Goal: Task Accomplishment & Management: Manage account settings

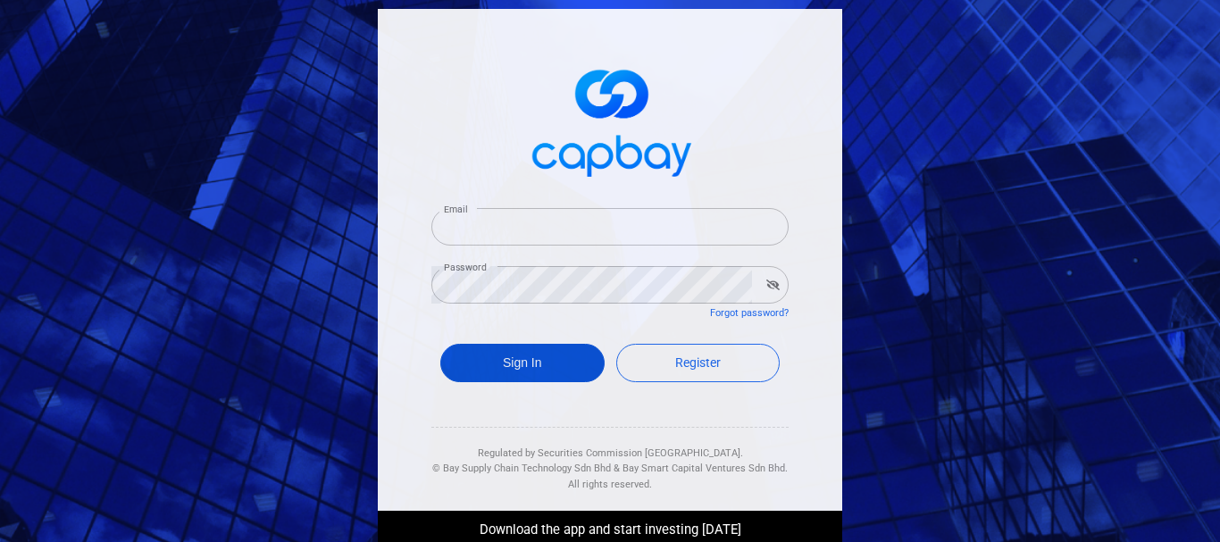
type input "[EMAIL_ADDRESS][DOMAIN_NAME]"
click at [521, 355] on button "Sign In" at bounding box center [522, 363] width 164 height 38
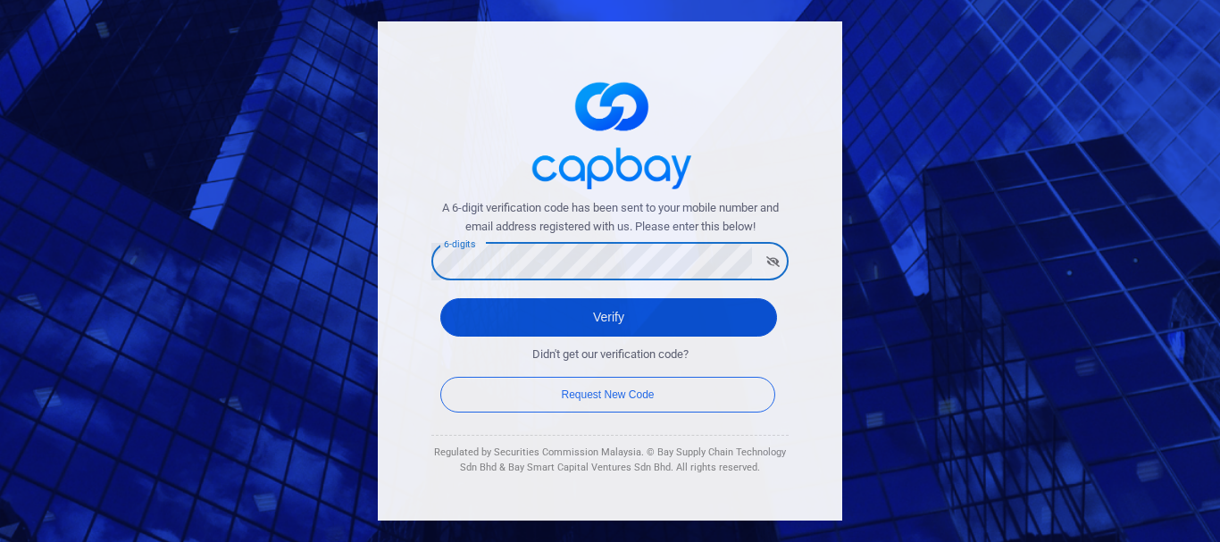
click at [475, 335] on button "Verify" at bounding box center [608, 317] width 337 height 38
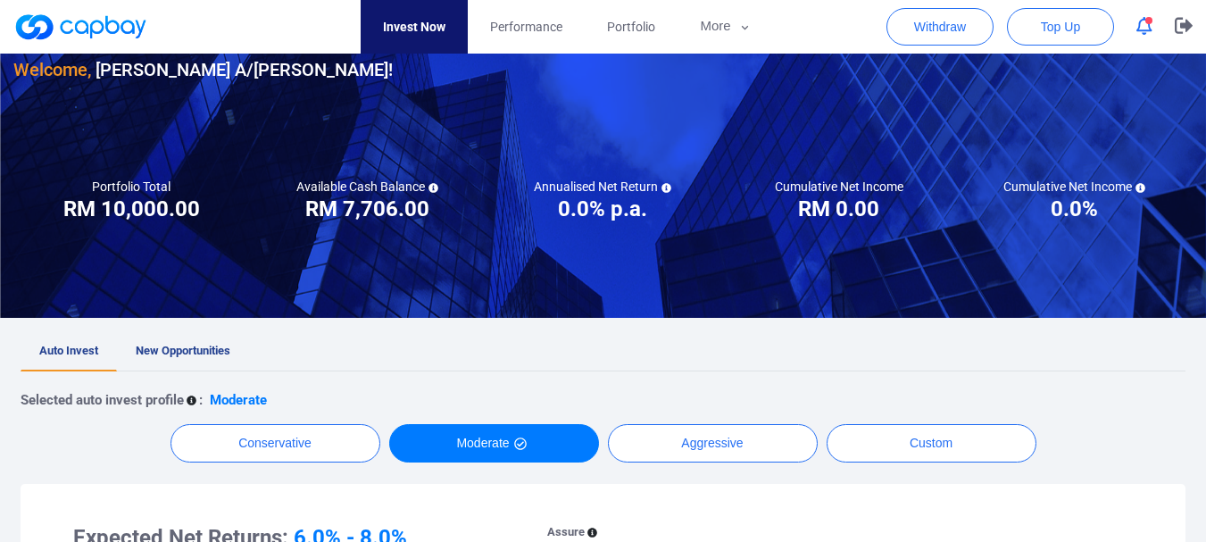
scroll to position [89, 0]
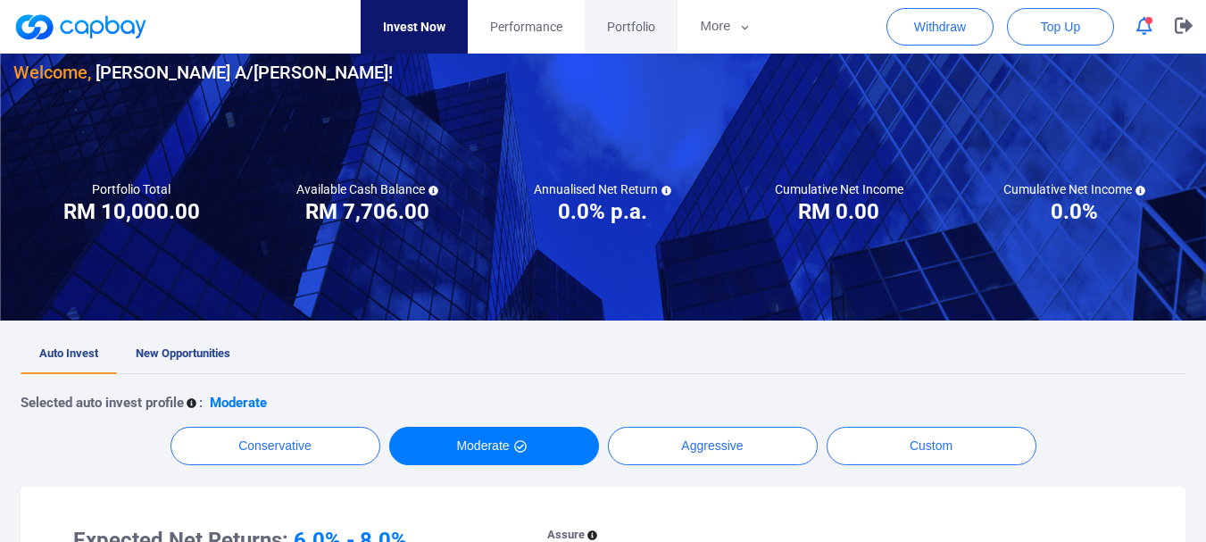
click at [640, 32] on span "Portfolio" at bounding box center [631, 27] width 48 height 20
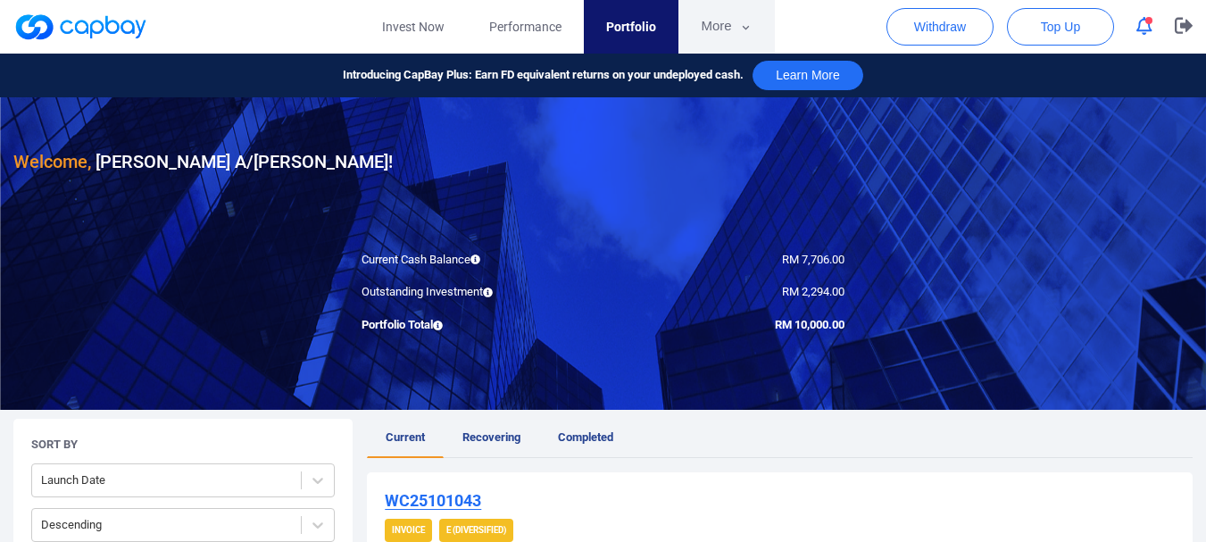
click at [733, 25] on button "More" at bounding box center [727, 27] width 96 height 54
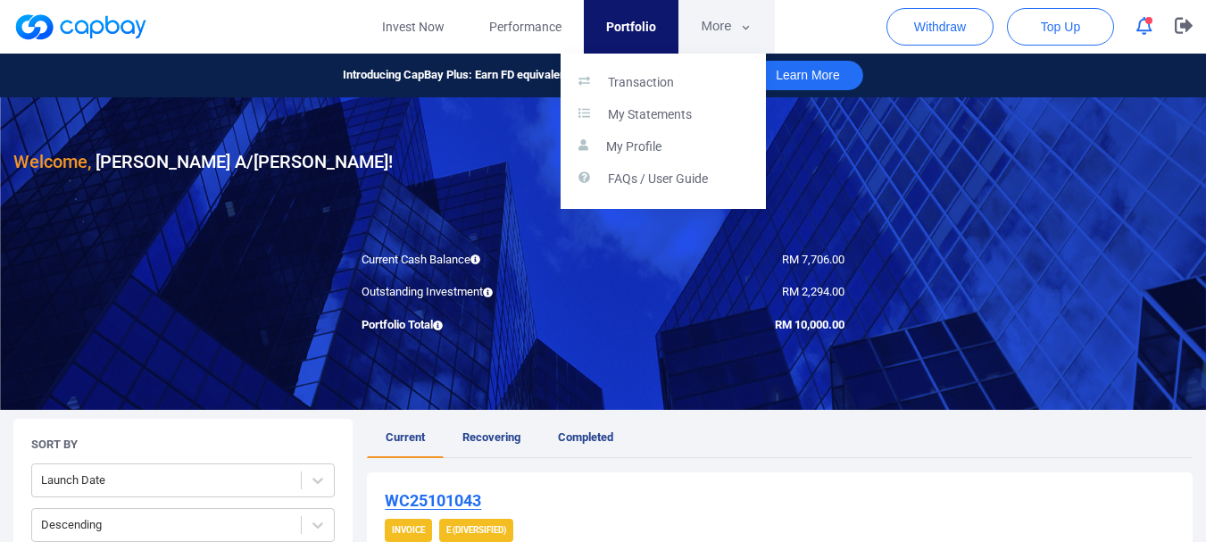
click at [733, 25] on button "button" at bounding box center [603, 271] width 1206 height 542
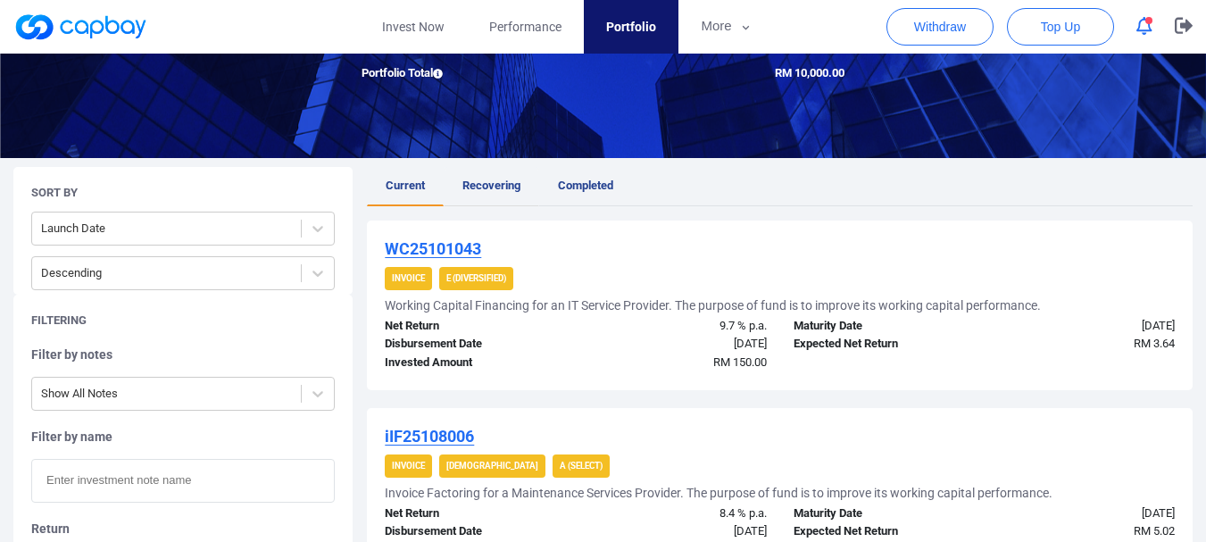
scroll to position [268, 0]
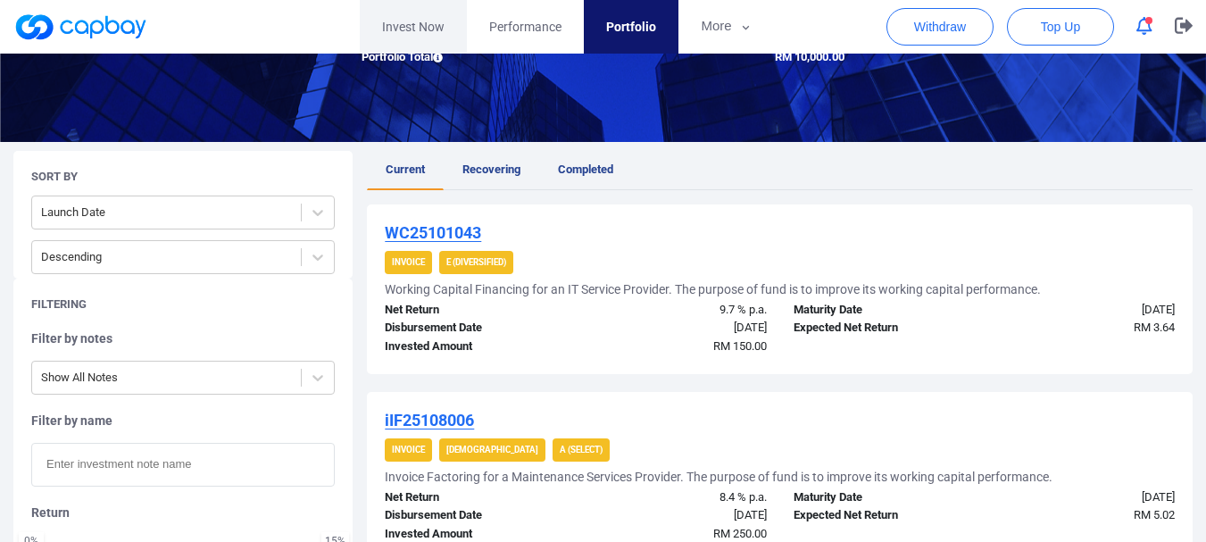
click at [426, 26] on link "Invest Now" at bounding box center [413, 27] width 107 height 54
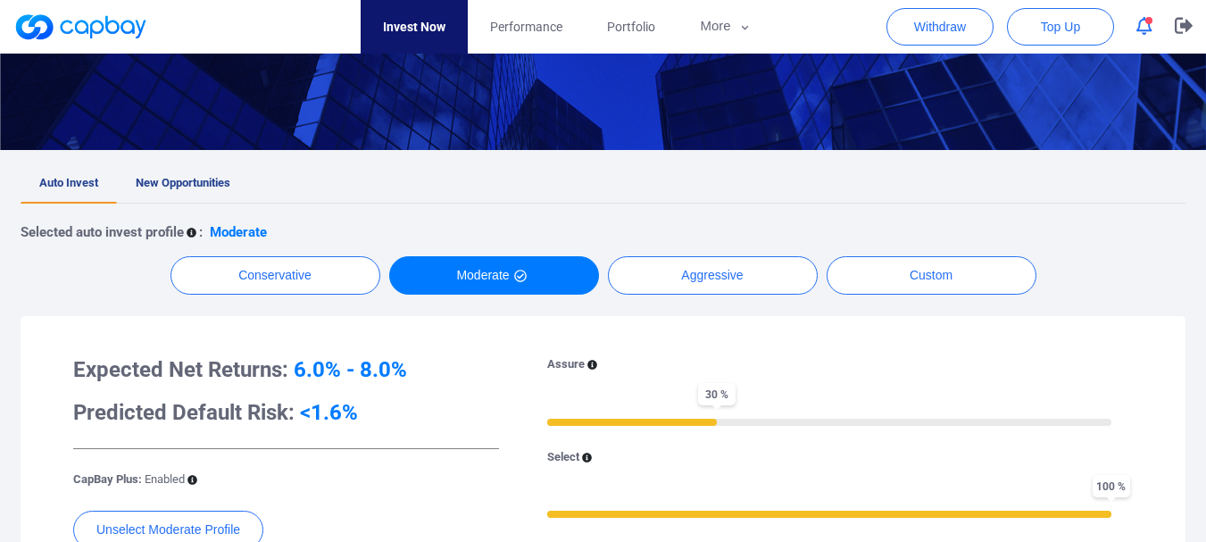
scroll to position [268, 0]
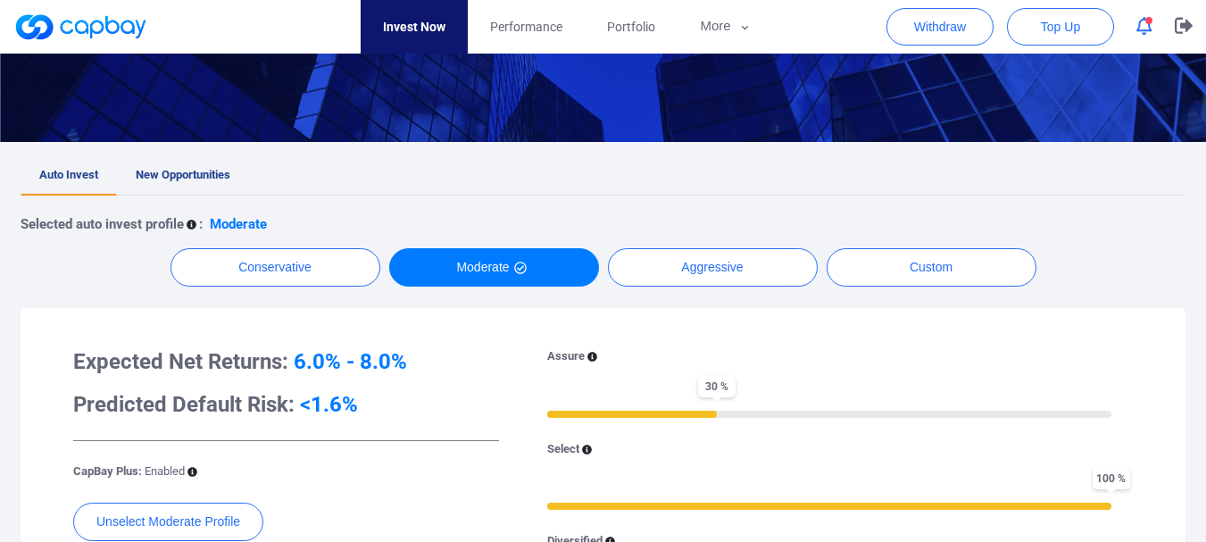
click at [205, 170] on span "New Opportunities" at bounding box center [183, 174] width 95 height 13
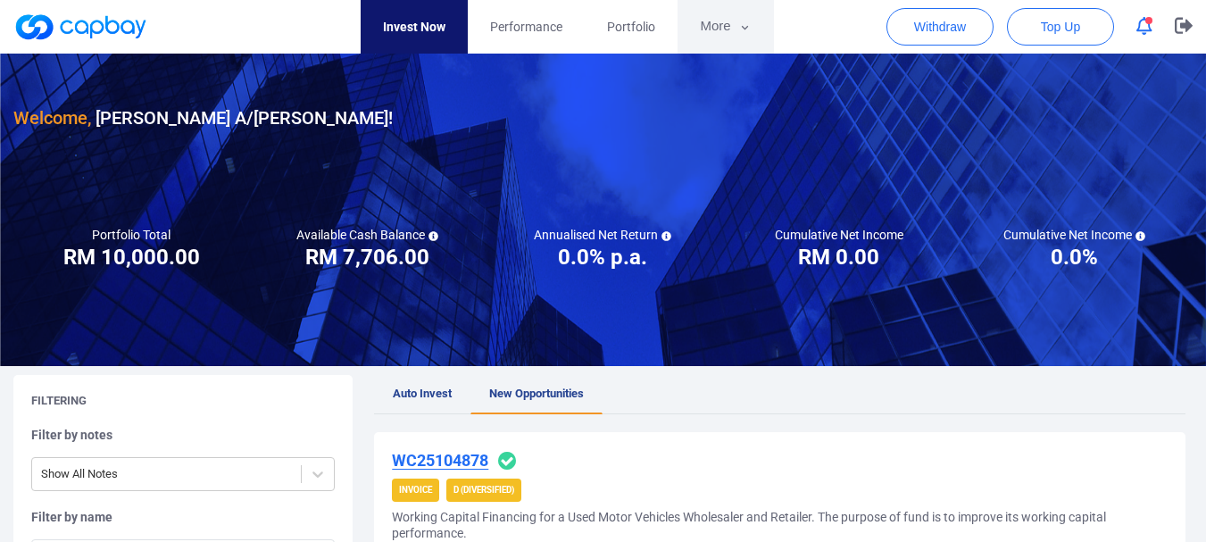
click at [714, 26] on button "More" at bounding box center [726, 27] width 96 height 54
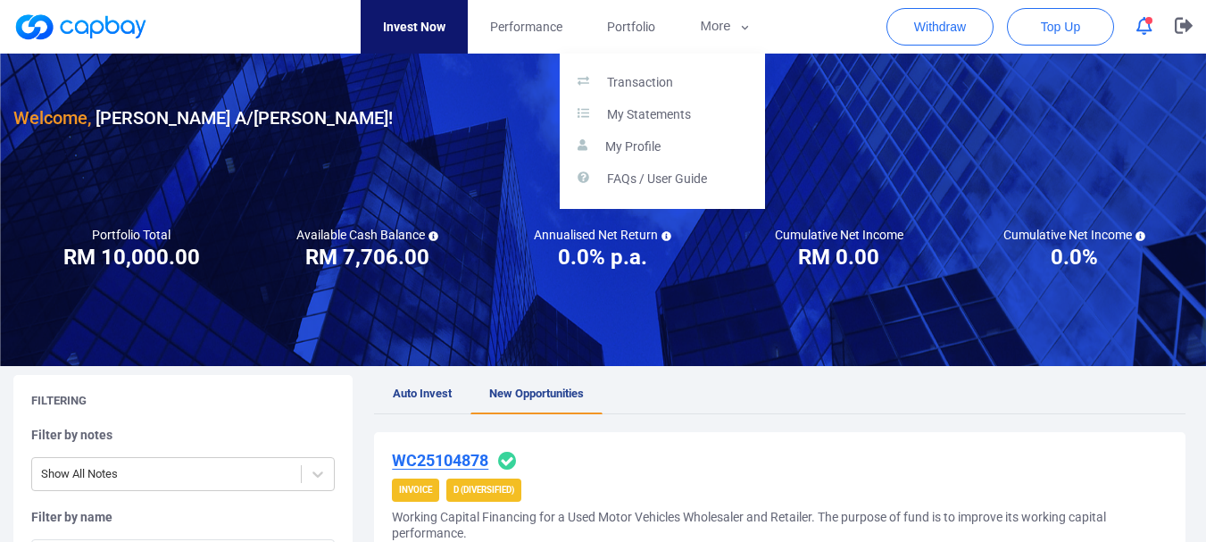
click at [412, 399] on button "button" at bounding box center [603, 271] width 1206 height 542
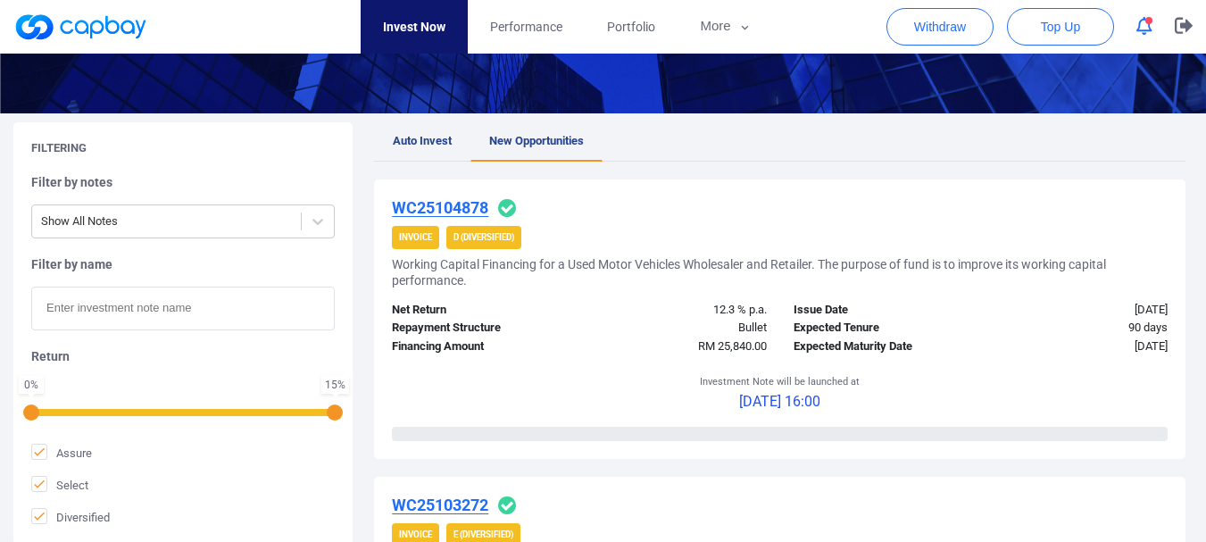
scroll to position [268, 0]
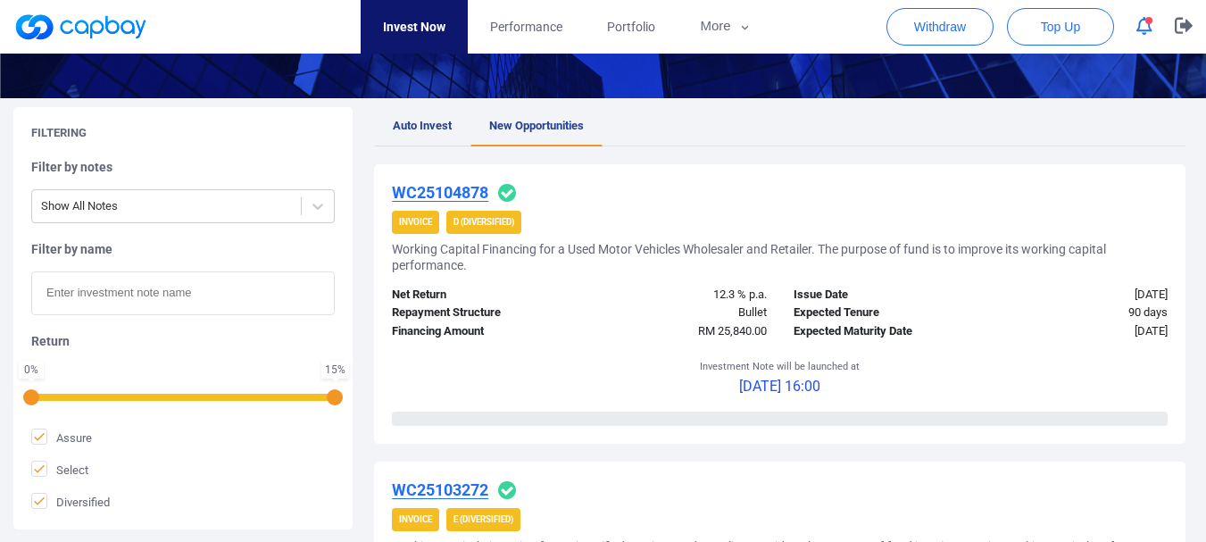
click at [436, 123] on span "Auto Invest" at bounding box center [422, 125] width 59 height 13
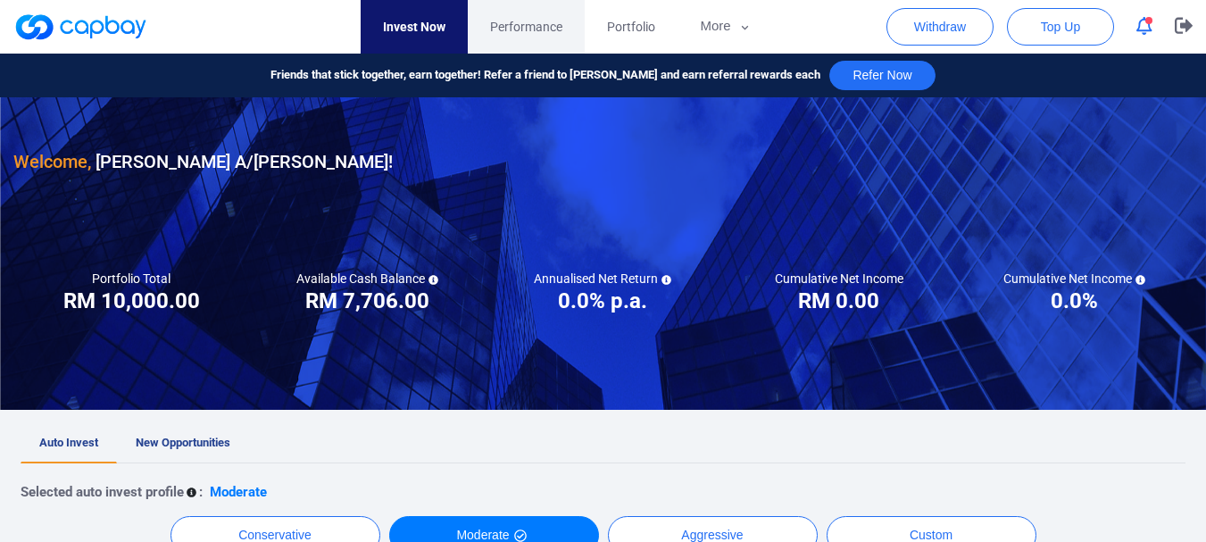
click at [521, 28] on span "Performance" at bounding box center [526, 27] width 72 height 20
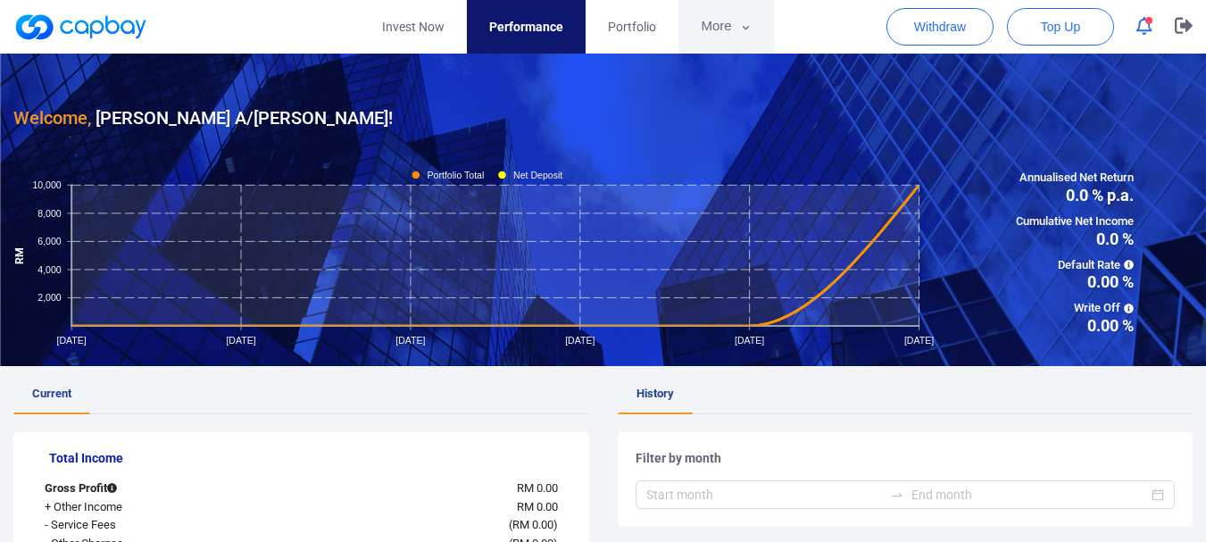
click at [730, 28] on button "More" at bounding box center [727, 27] width 96 height 54
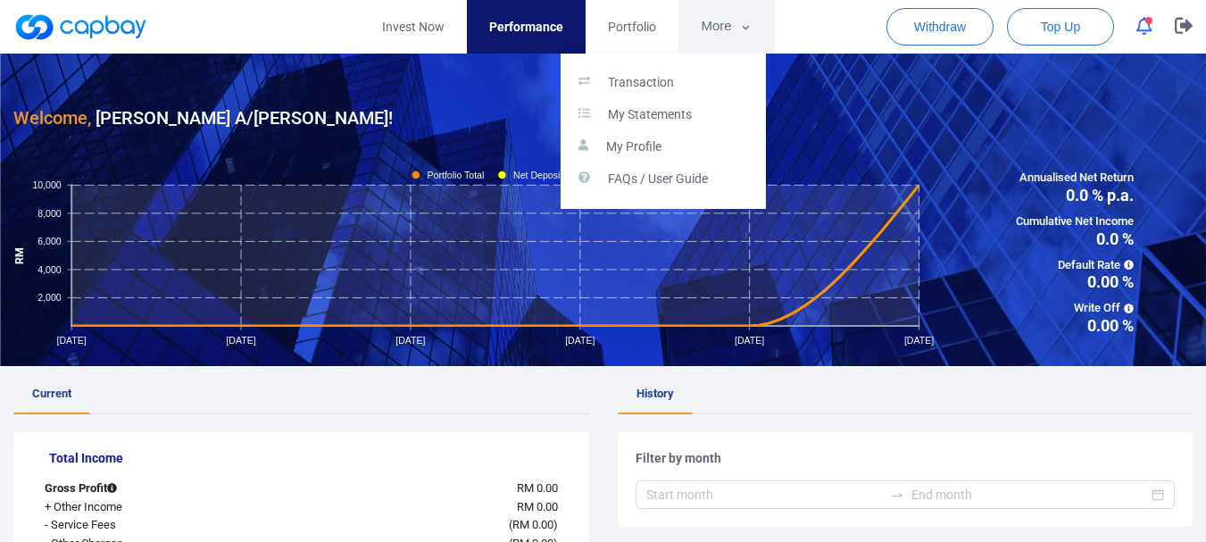
click at [730, 28] on button "button" at bounding box center [603, 271] width 1206 height 542
